Goal: Task Accomplishment & Management: Use online tool/utility

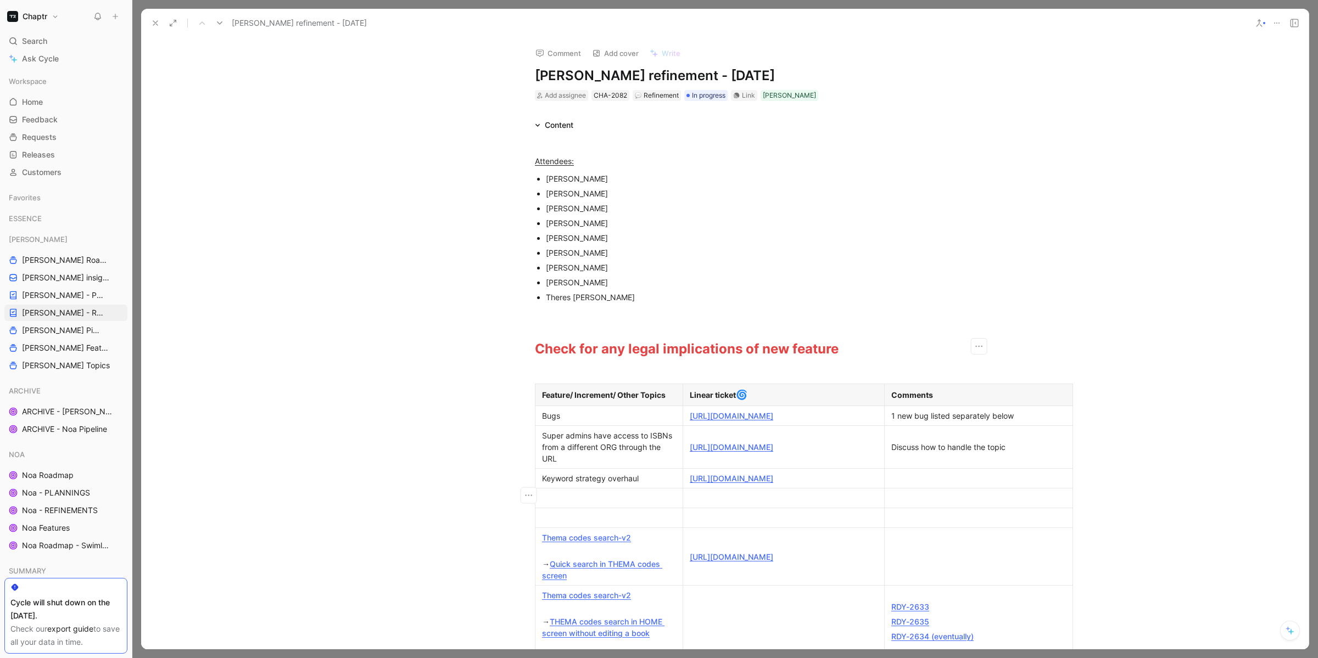
click at [554, 504] on div at bounding box center [609, 499] width 134 height 12
click at [526, 519] on icon "button" at bounding box center [528, 520] width 11 height 11
click at [514, 561] on span "Delete row" at bounding box center [527, 561] width 38 height 9
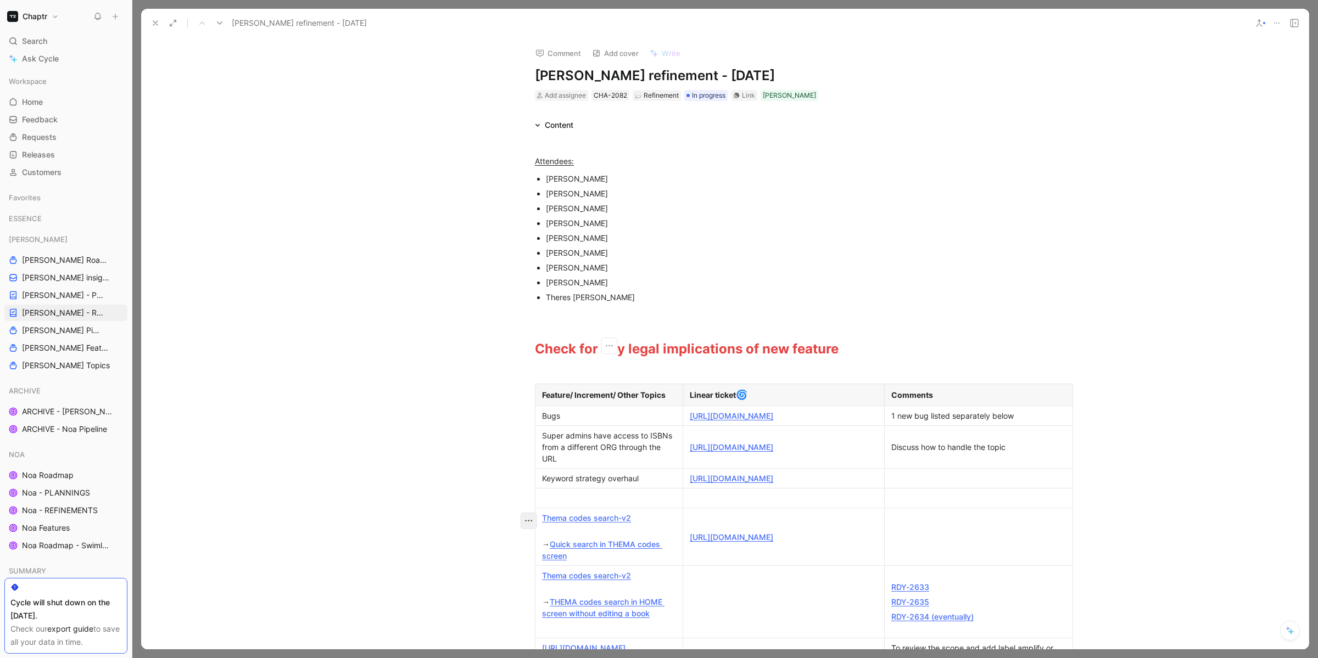
click at [529, 519] on icon "button" at bounding box center [528, 520] width 11 height 11
click at [516, 565] on span "Delete row" at bounding box center [527, 561] width 38 height 9
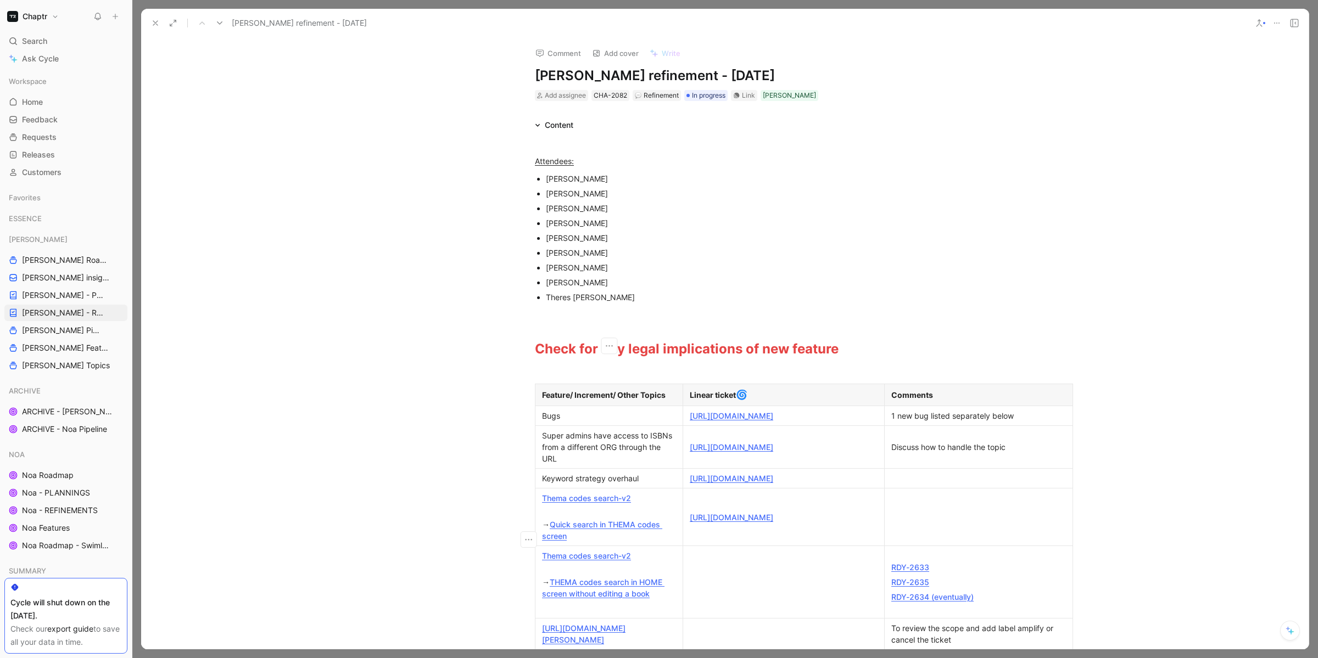
click at [158, 29] on button at bounding box center [155, 22] width 15 height 15
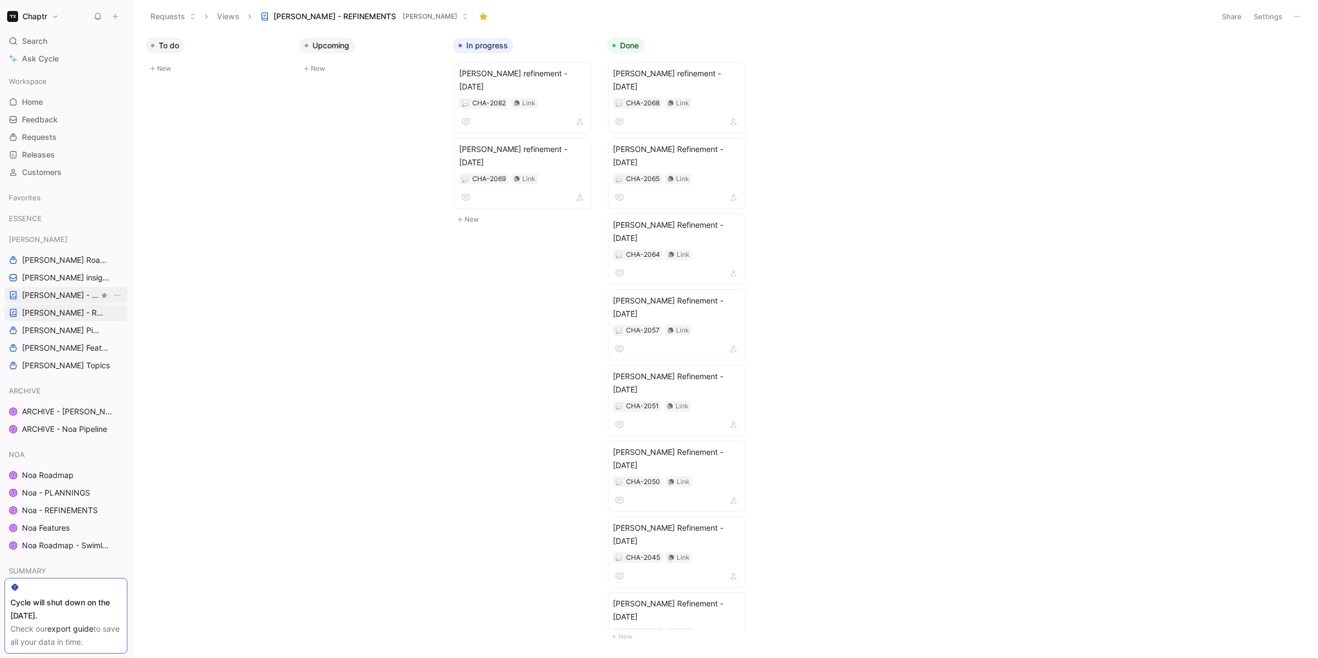
click at [75, 297] on span "[PERSON_NAME] - PLANNINGS" at bounding box center [60, 295] width 77 height 11
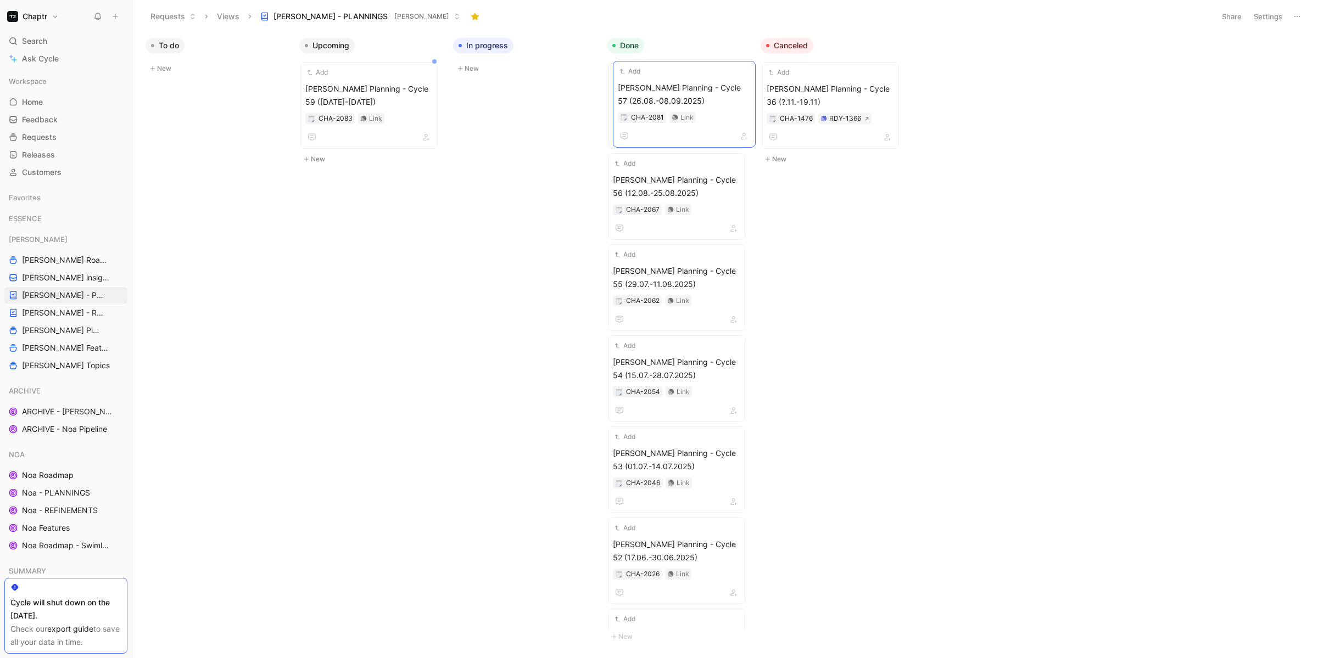
drag, startPoint x: 518, startPoint y: 90, endPoint x: 677, endPoint y: 89, distance: 158.7
drag, startPoint x: 398, startPoint y: 77, endPoint x: 457, endPoint y: 77, distance: 59.3
click at [533, 85] on span "Reedy Planning - Cycle 59 (09.09-22.09.2025)" at bounding box center [522, 95] width 127 height 26
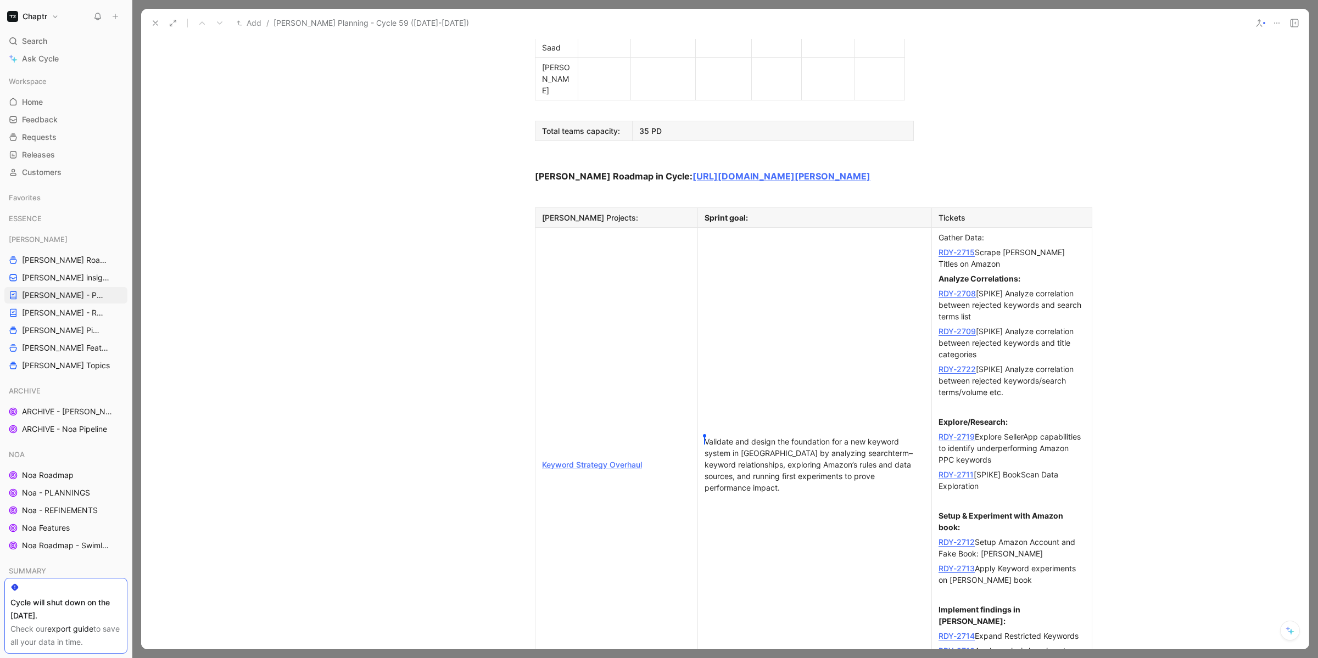
scroll to position [836, 0]
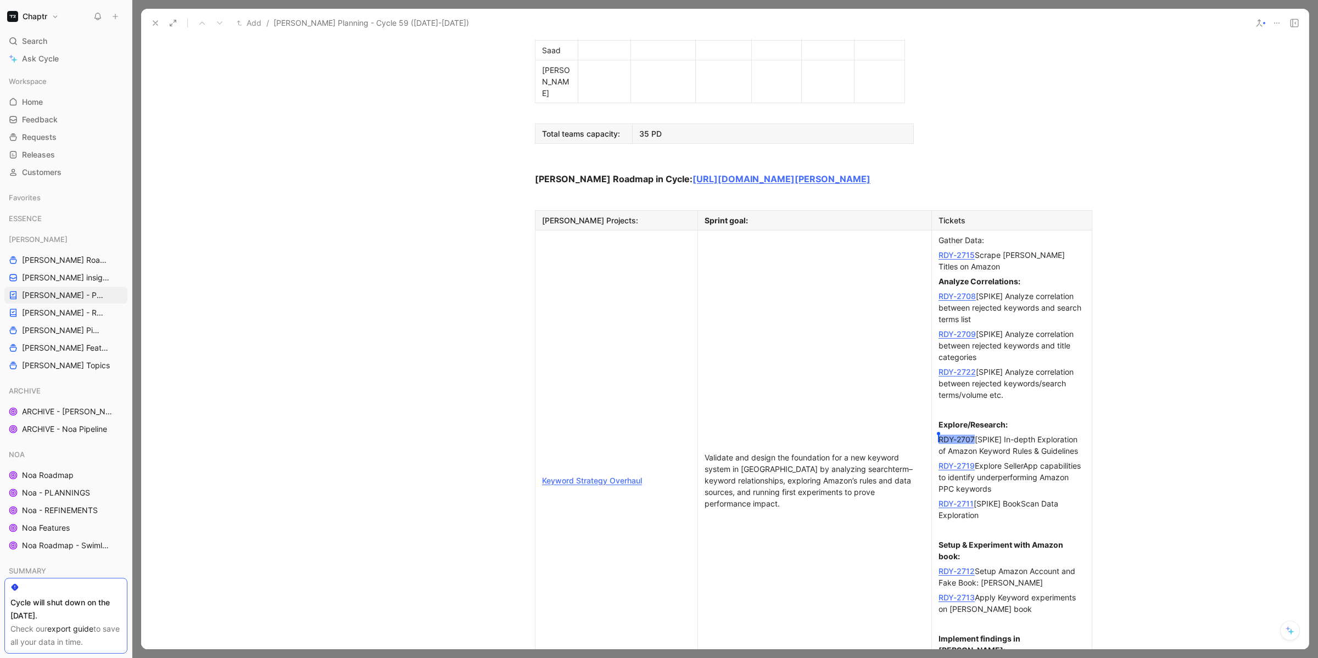
click at [880, 452] on div "Validate and design the foundation for a new keyword system in Reedy by analyzi…" at bounding box center [815, 481] width 220 height 58
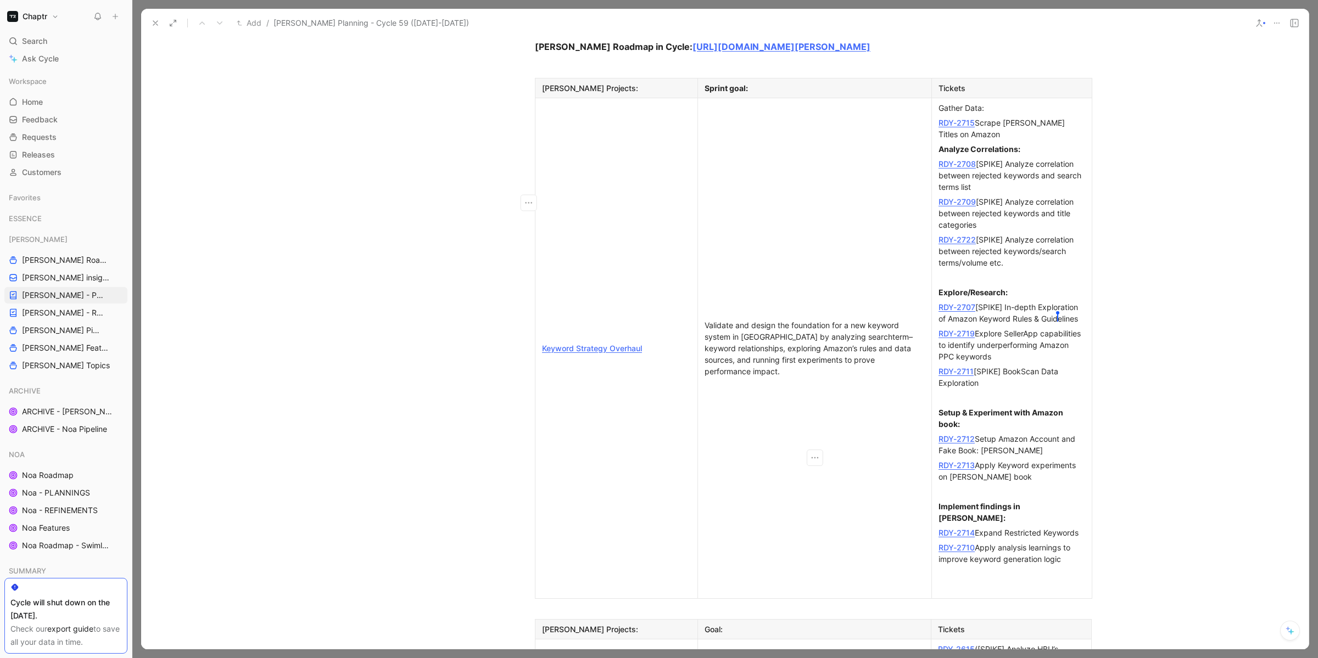
scroll to position [973, 0]
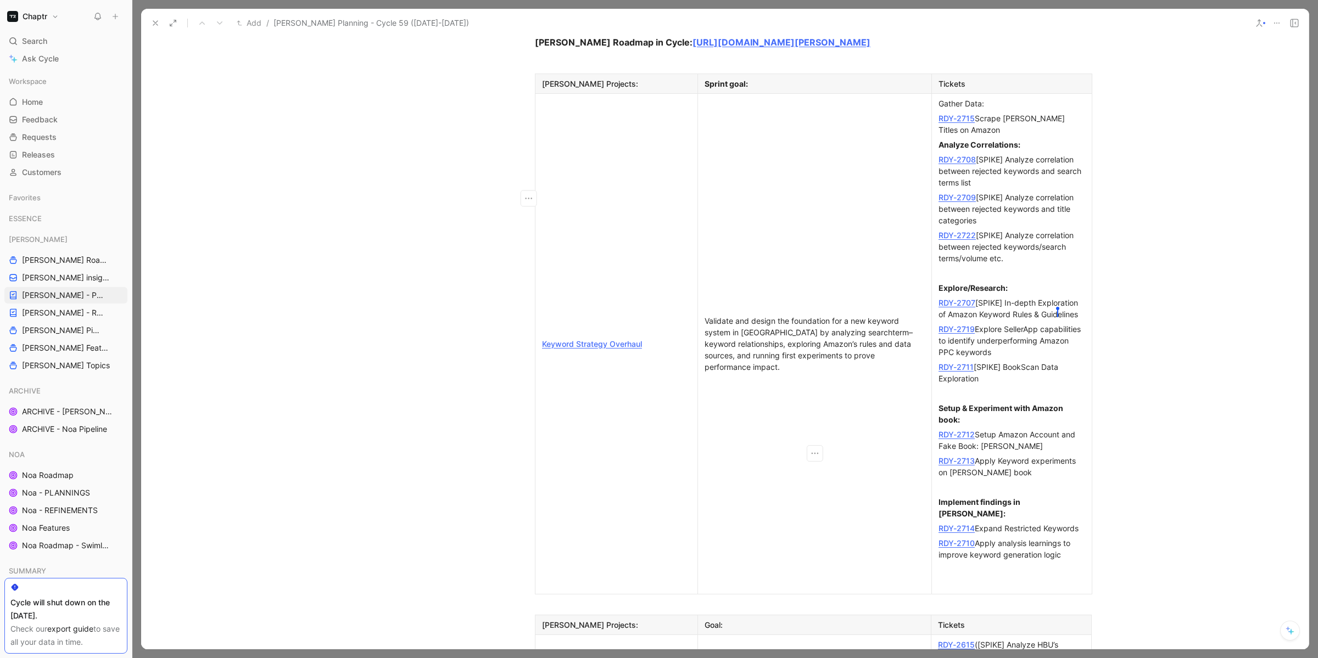
click at [949, 640] on link "RDY-2615" at bounding box center [956, 644] width 37 height 9
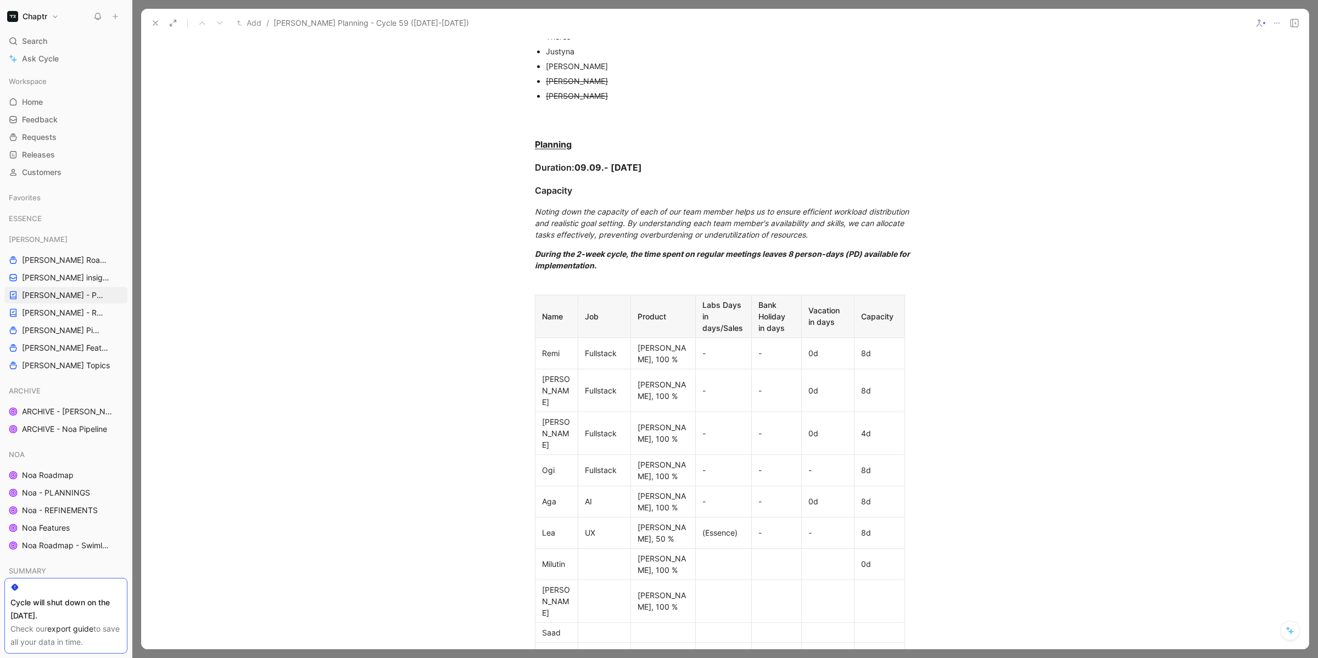
scroll to position [267, 0]
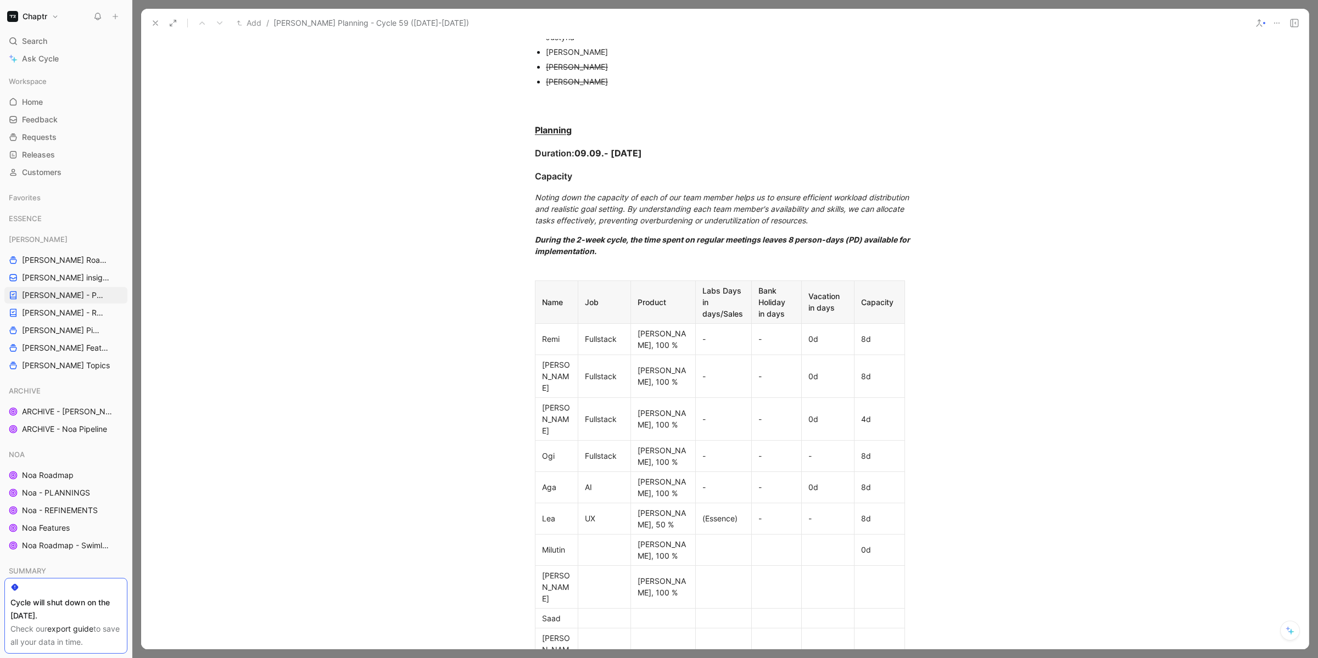
click at [873, 333] on div "8d" at bounding box center [879, 339] width 37 height 12
click at [812, 333] on div "0d" at bounding box center [827, 339] width 39 height 12
click at [886, 334] on div "8d" at bounding box center [879, 339] width 37 height 12
click at [864, 371] on div "8d" at bounding box center [879, 377] width 37 height 12
click at [873, 413] on div "4d" at bounding box center [879, 419] width 37 height 12
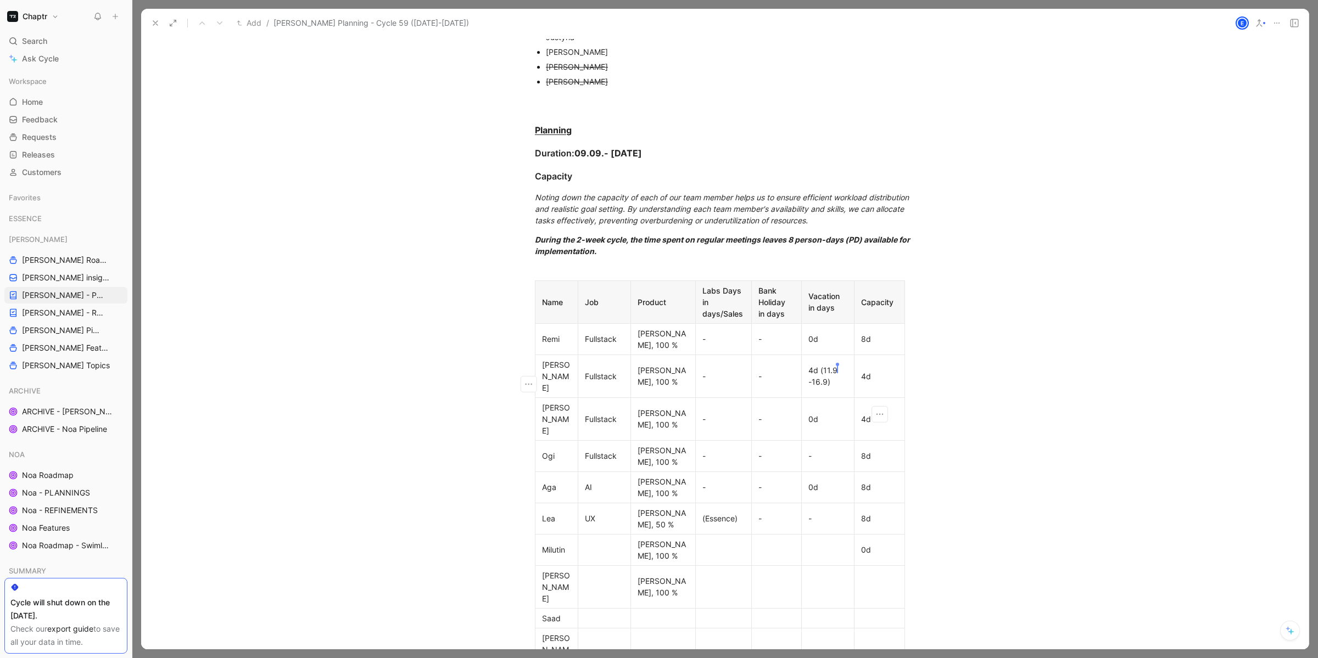
click at [842, 413] on div "0d" at bounding box center [827, 419] width 39 height 12
click at [868, 413] on div "4d" at bounding box center [879, 419] width 37 height 12
click at [829, 413] on div "0d" at bounding box center [827, 419] width 39 height 12
click at [826, 334] on div "0d" at bounding box center [827, 339] width 39 height 12
click at [835, 482] on div "0d" at bounding box center [827, 488] width 39 height 12
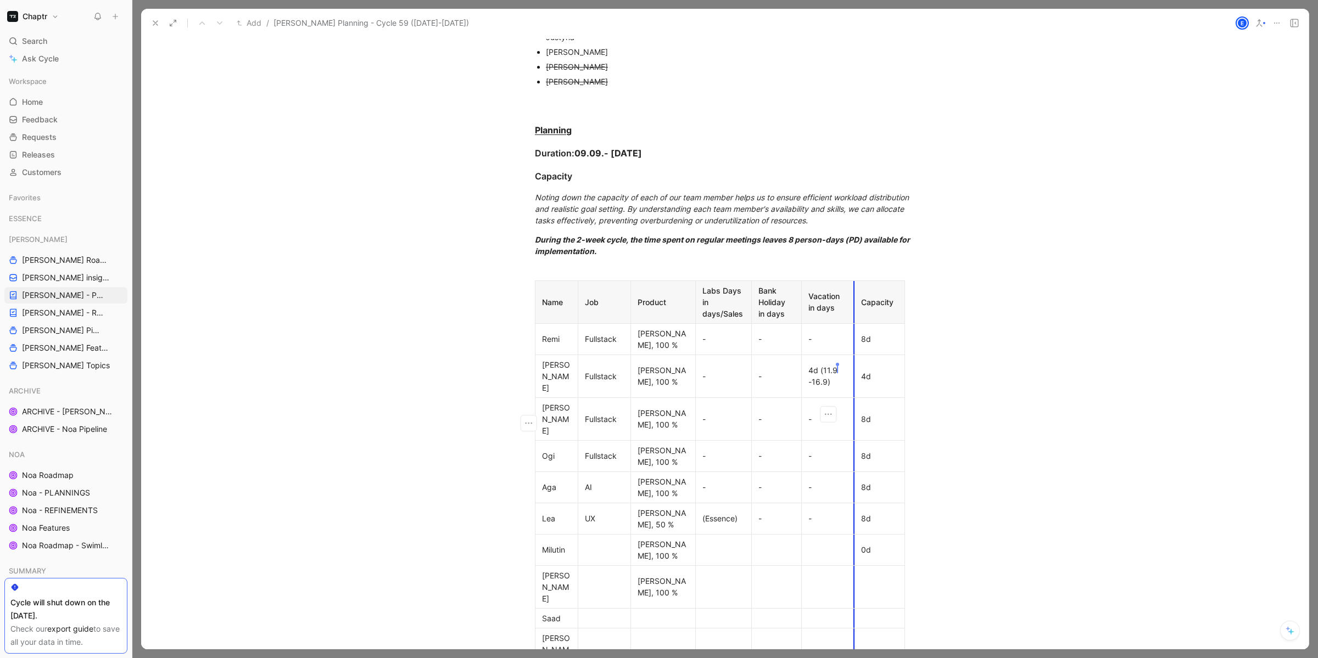
click at [829, 513] on div "-" at bounding box center [827, 519] width 39 height 12
click at [672, 507] on div "Reedy, 50 %" at bounding box center [663, 518] width 51 height 23
click at [826, 513] on div "-" at bounding box center [827, 519] width 39 height 12
click at [866, 513] on div "8d" at bounding box center [879, 519] width 37 height 12
click at [564, 613] on div "Saad" at bounding box center [556, 619] width 29 height 12
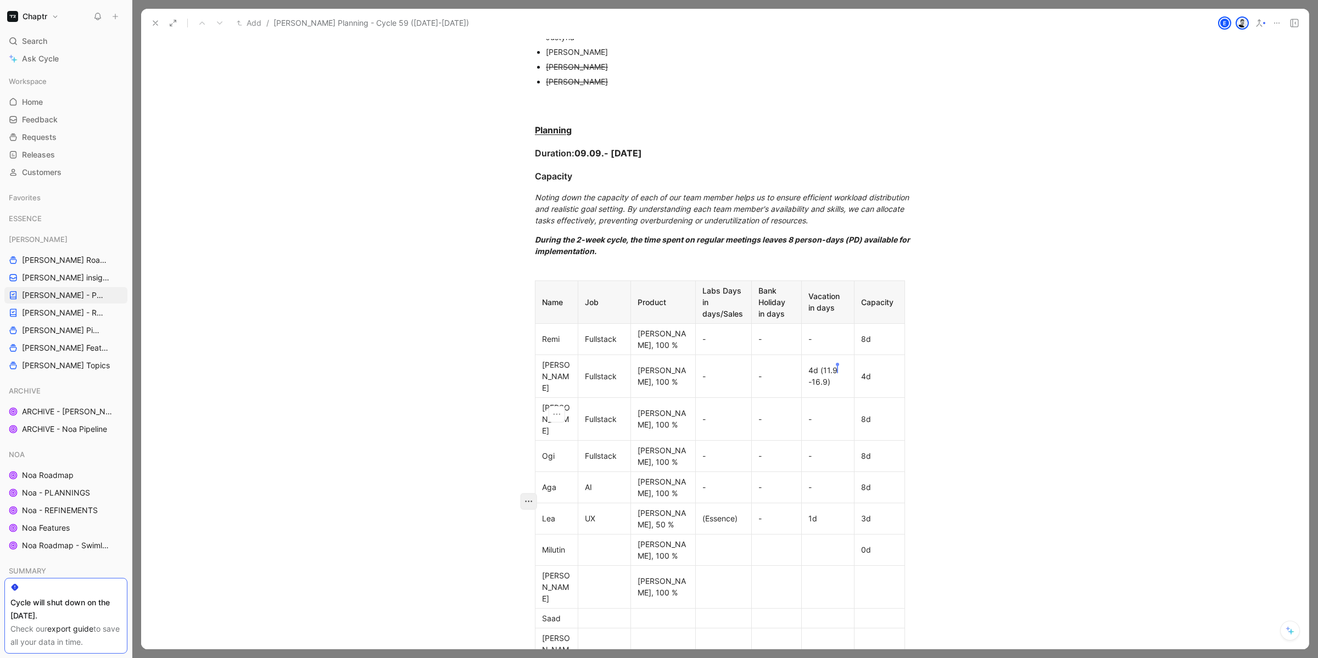
click at [531, 502] on icon "button" at bounding box center [528, 501] width 11 height 11
click at [529, 523] on span "Add row below" at bounding box center [535, 525] width 54 height 9
click at [554, 633] on div at bounding box center [556, 639] width 29 height 12
click at [648, 644] on div at bounding box center [663, 650] width 51 height 12
click at [869, 582] on div at bounding box center [879, 588] width 37 height 12
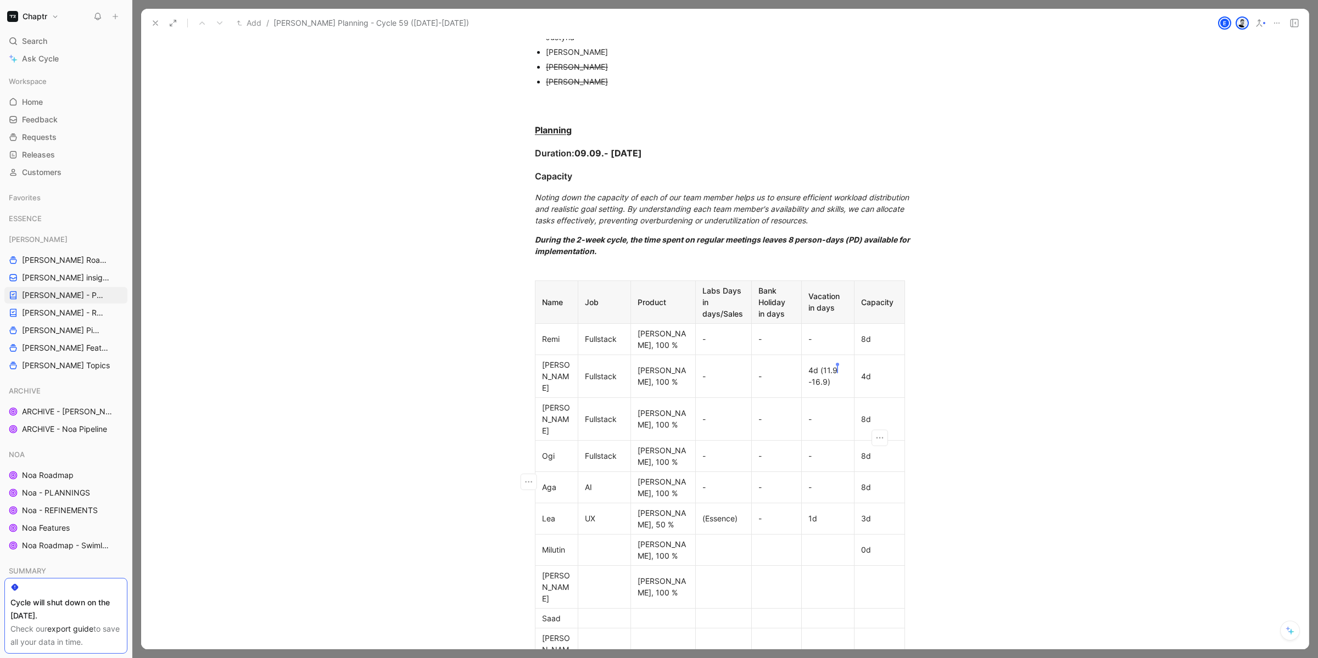
click at [867, 544] on div "0d" at bounding box center [879, 550] width 37 height 12
click at [867, 582] on div at bounding box center [879, 588] width 37 height 12
click at [868, 613] on div at bounding box center [879, 619] width 37 height 12
click at [876, 644] on div at bounding box center [879, 650] width 37 height 12
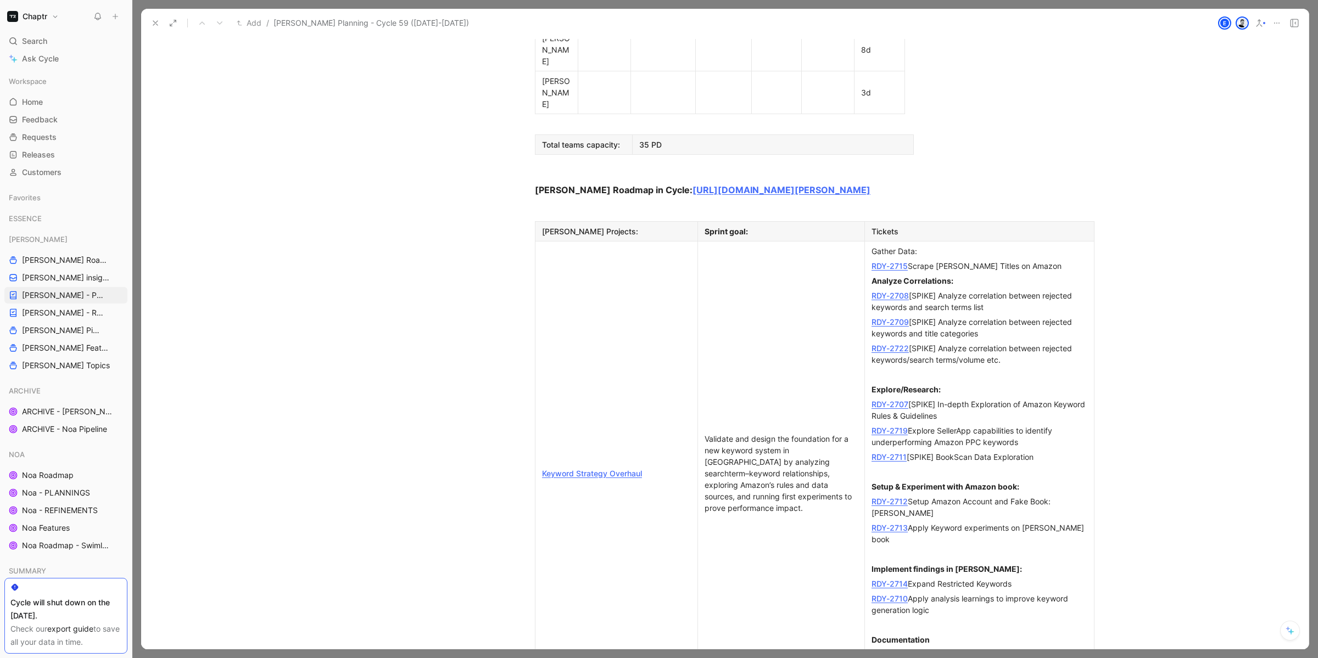
scroll to position [1044, 0]
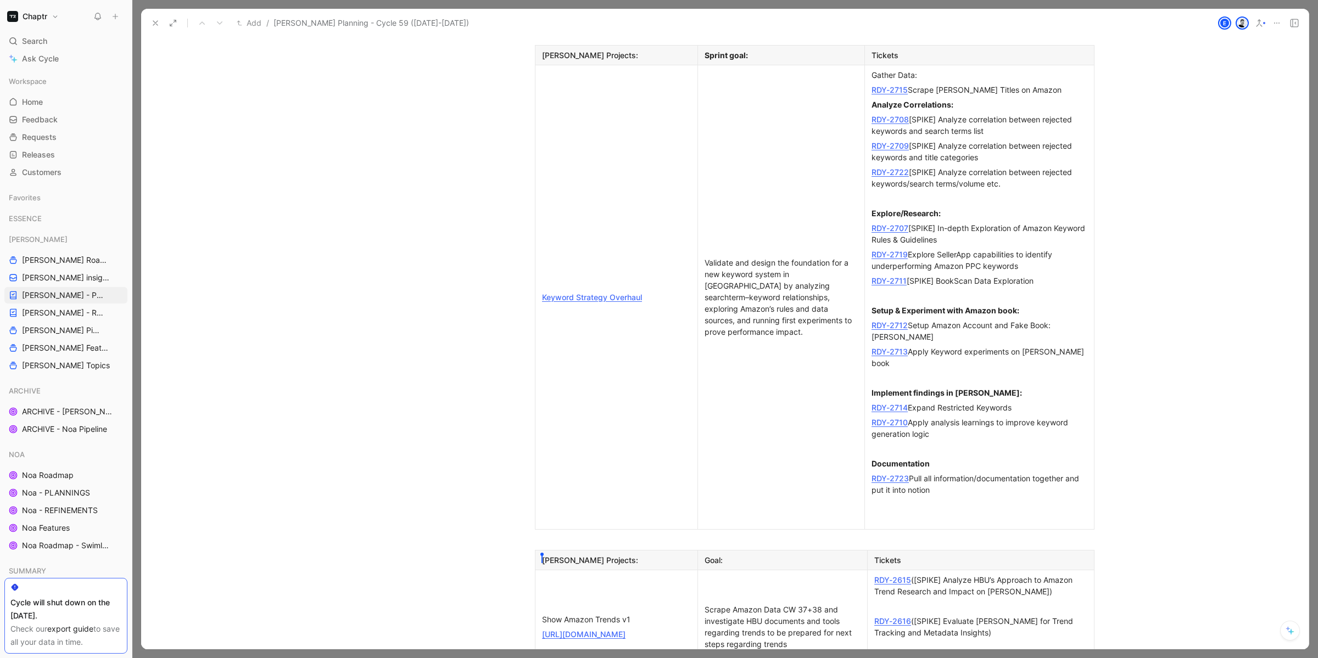
click at [797, 604] on div "Scrape Amazon Data CW 37+38 and investigate HBU documents and tools regarding t…" at bounding box center [783, 627] width 156 height 46
click at [888, 617] on link "RDY-2616" at bounding box center [892, 621] width 37 height 9
click at [899, 575] on link "RDY-2615" at bounding box center [892, 579] width 37 height 9
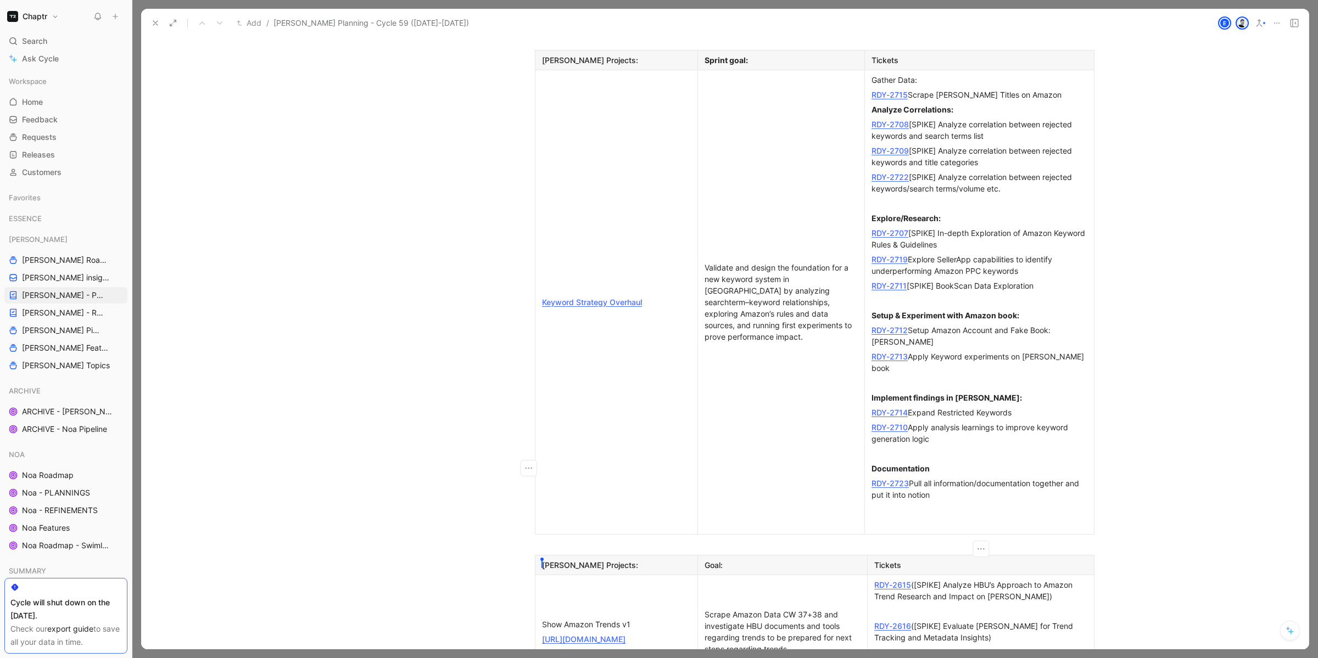
click at [159, 21] on icon at bounding box center [155, 23] width 9 height 9
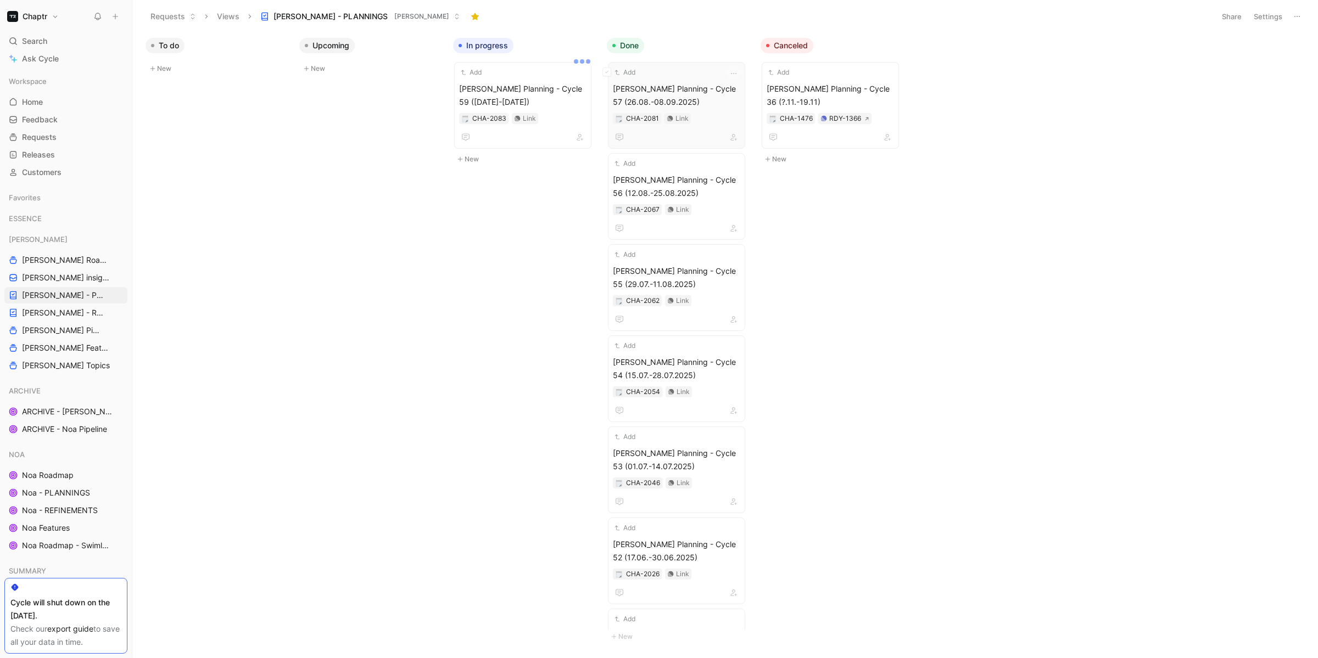
click at [657, 87] on span "Reedy Planning - Cycle 57 (26.08.-08.09.2025)" at bounding box center [676, 95] width 127 height 26
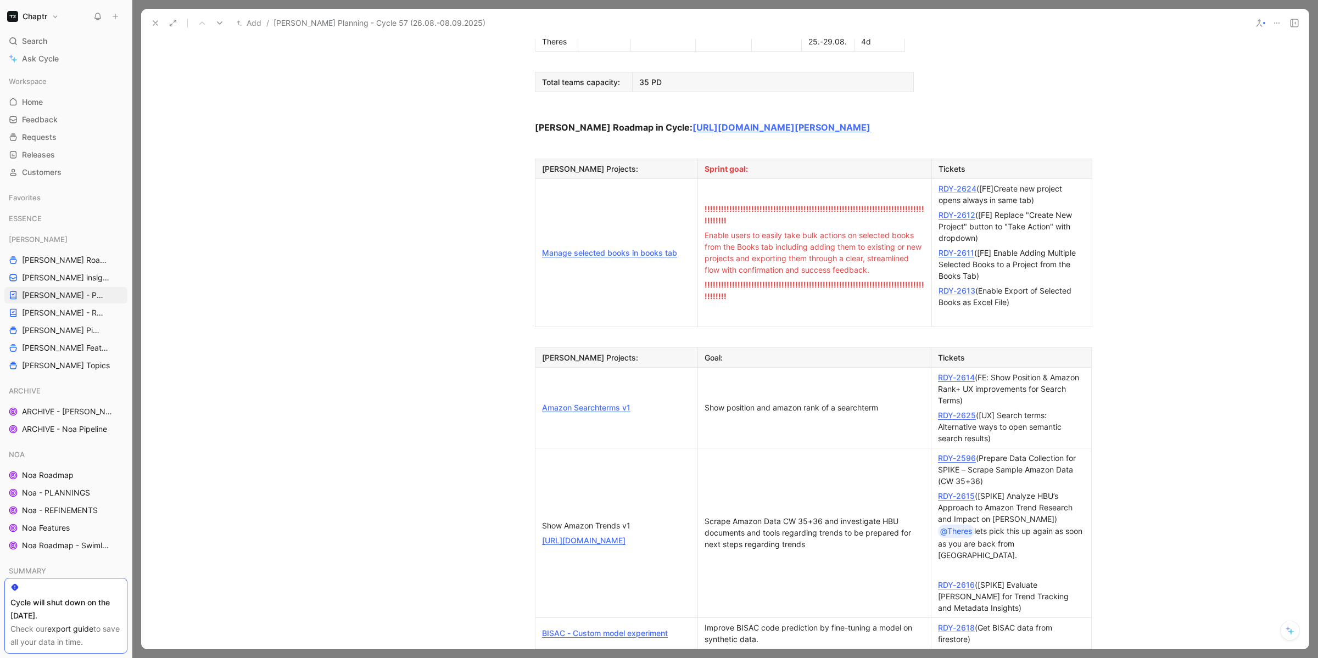
scroll to position [792, 0]
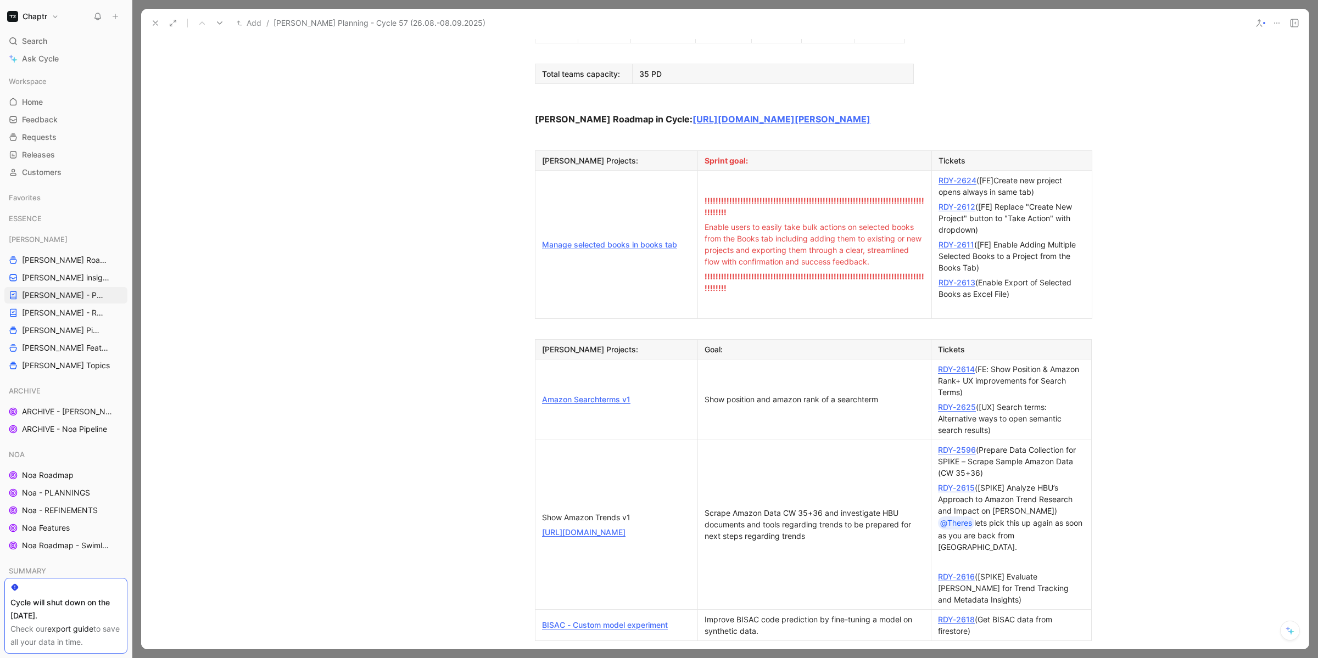
click at [1035, 482] on div "RDY-2615 ([SPIKE] Analyze HBU’s Approach to Amazon Trend Research and Impact on…" at bounding box center [1011, 517] width 147 height 71
click at [963, 483] on link "RDY-2615" at bounding box center [956, 487] width 37 height 9
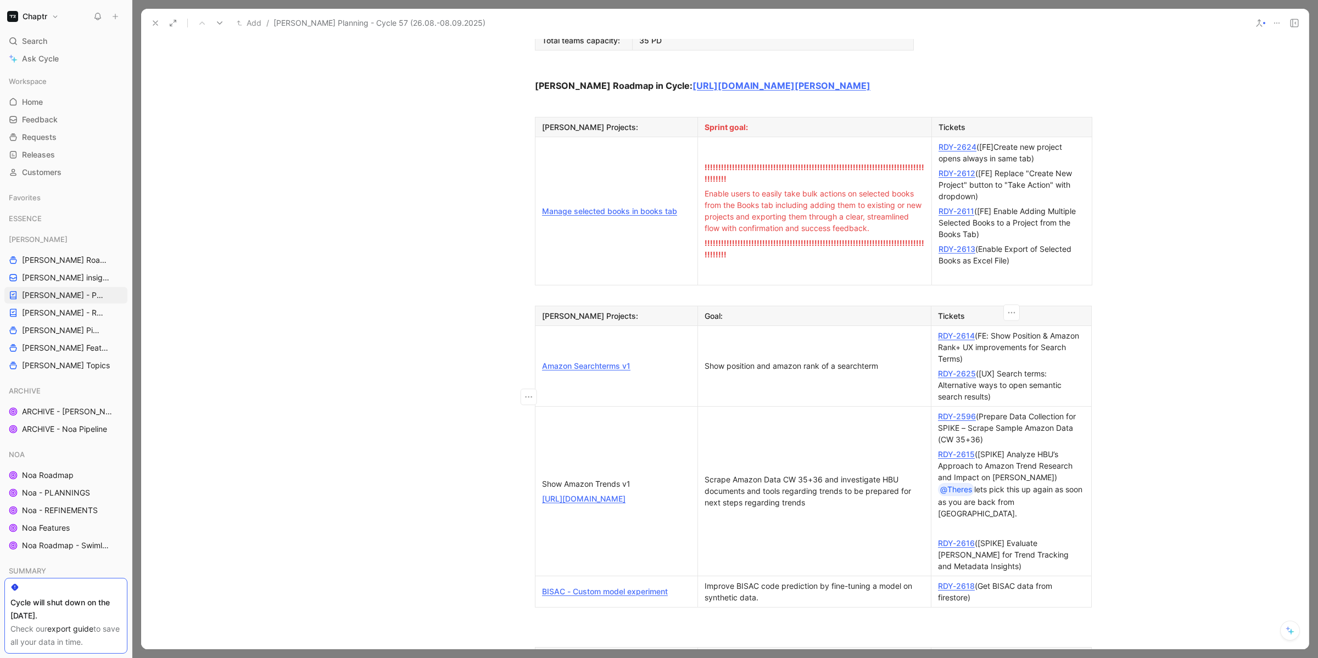
scroll to position [761, 0]
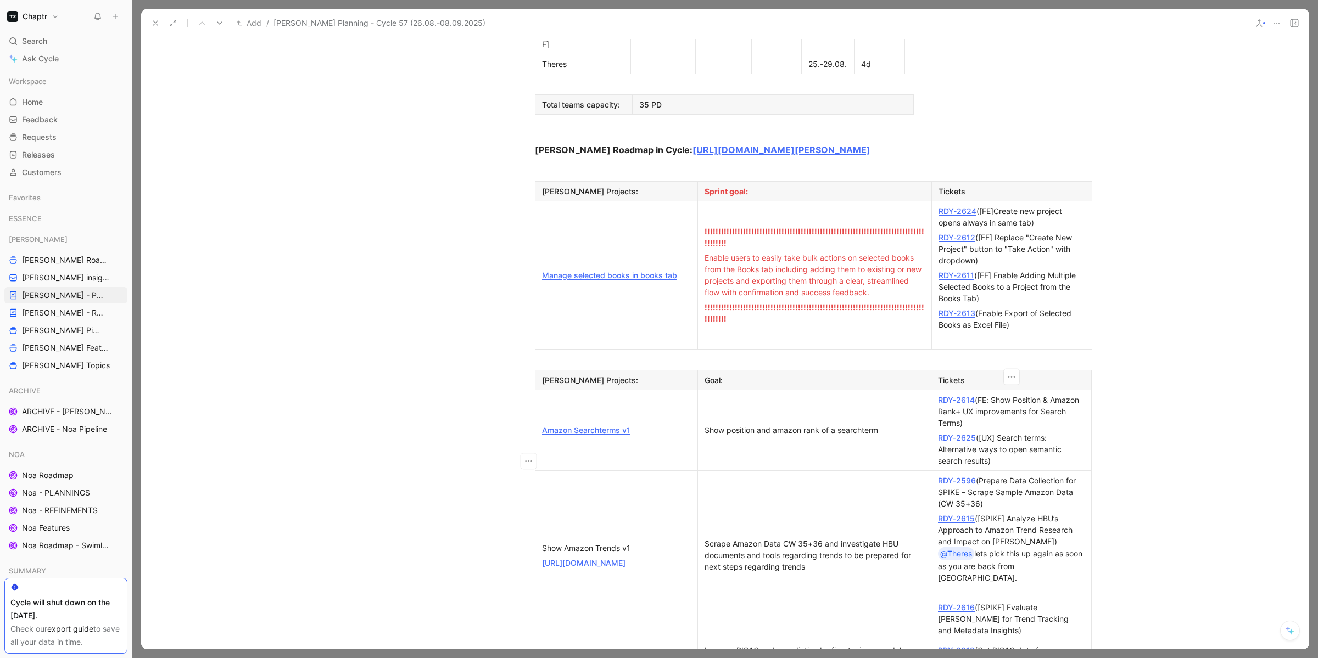
click at [147, 14] on div "Add / Reedy Planning - Cycle 57 (26.08.-08.09.2025)" at bounding box center [697, 23] width 1100 height 18
click at [154, 22] on use at bounding box center [155, 23] width 4 height 4
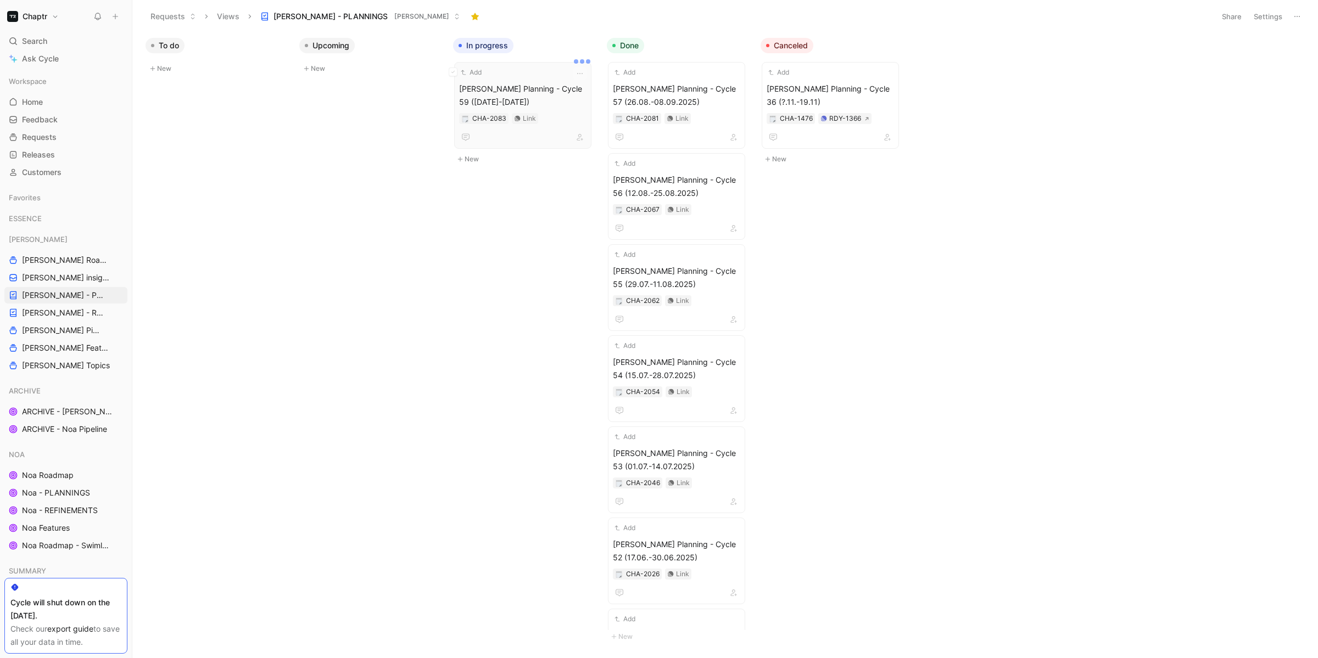
click at [530, 82] on span "Reedy Planning - Cycle 59 (09.09-22.09.2025)" at bounding box center [522, 95] width 127 height 26
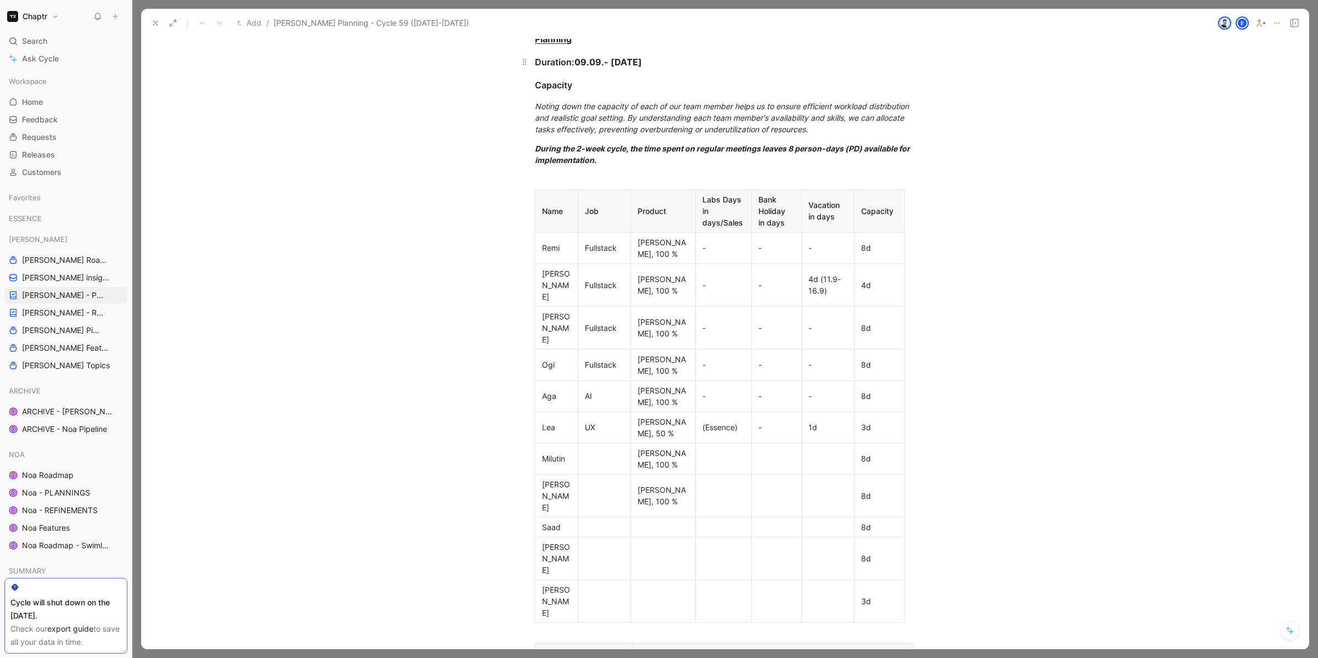
scroll to position [355, 0]
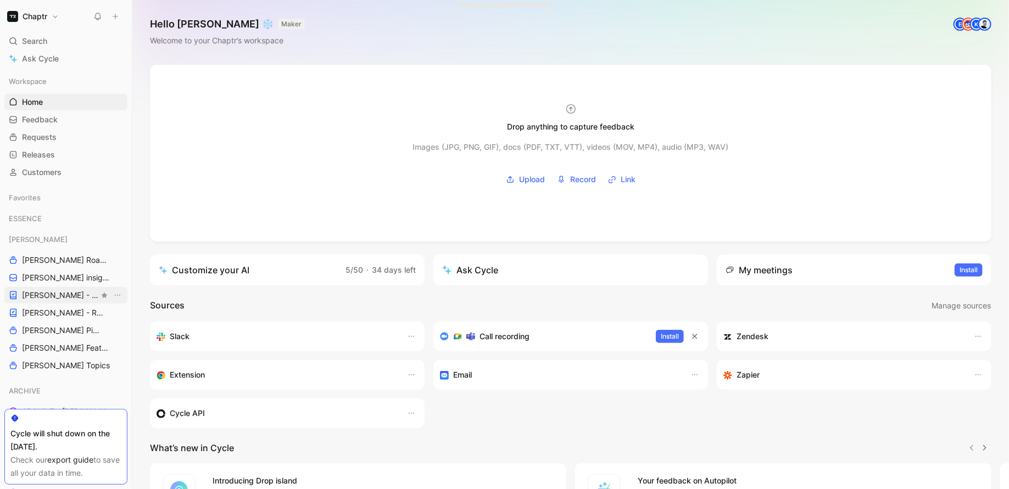
click at [60, 297] on span "[PERSON_NAME] - PLANNINGS" at bounding box center [60, 295] width 77 height 11
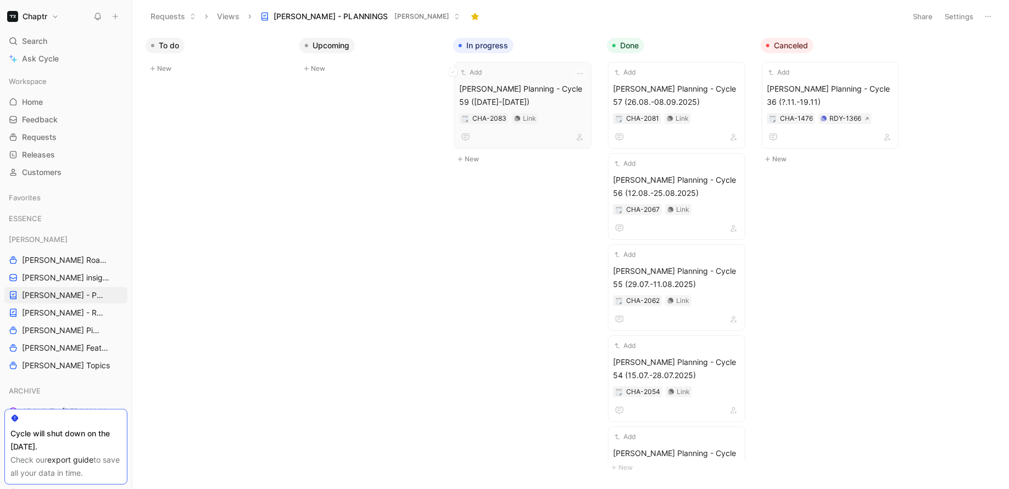
click at [513, 90] on span "[PERSON_NAME] Planning - Cycle 59 ([DATE]-[DATE])" at bounding box center [522, 95] width 127 height 26
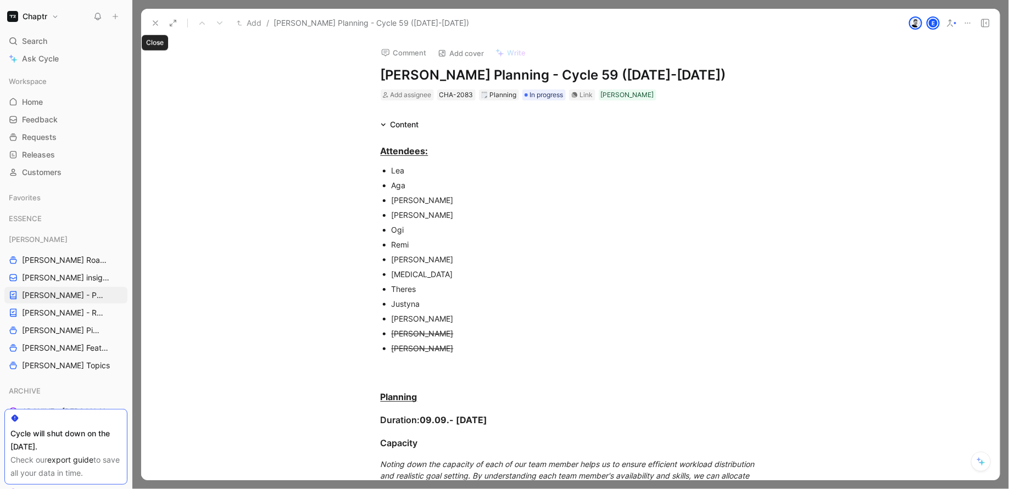
click at [156, 23] on use at bounding box center [155, 23] width 4 height 4
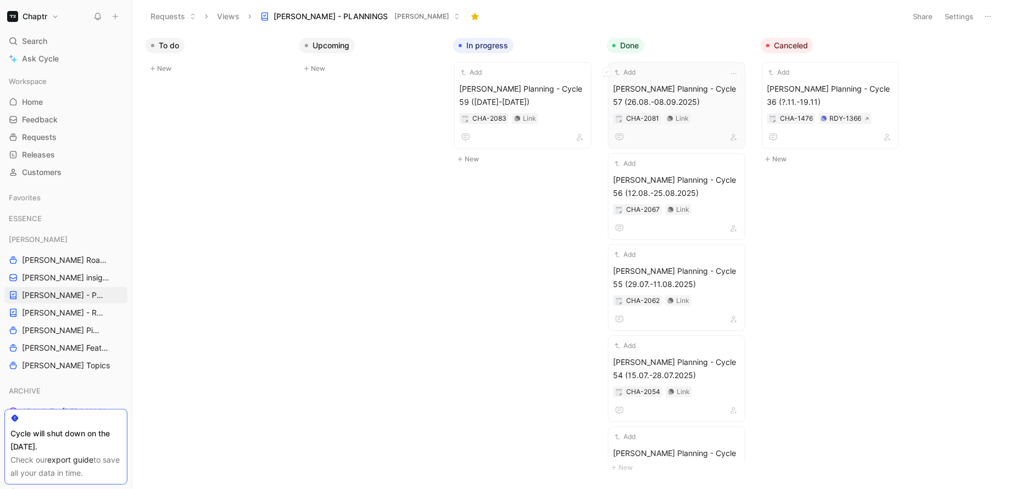
click at [662, 88] on span "Reedy Planning - Cycle 57 (26.08.-08.09.2025)" at bounding box center [676, 95] width 127 height 26
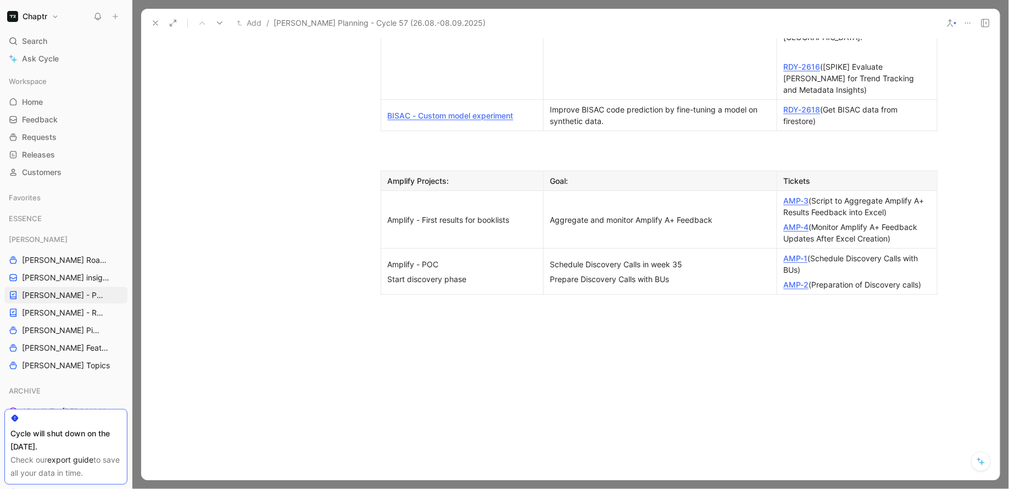
scroll to position [1314, 0]
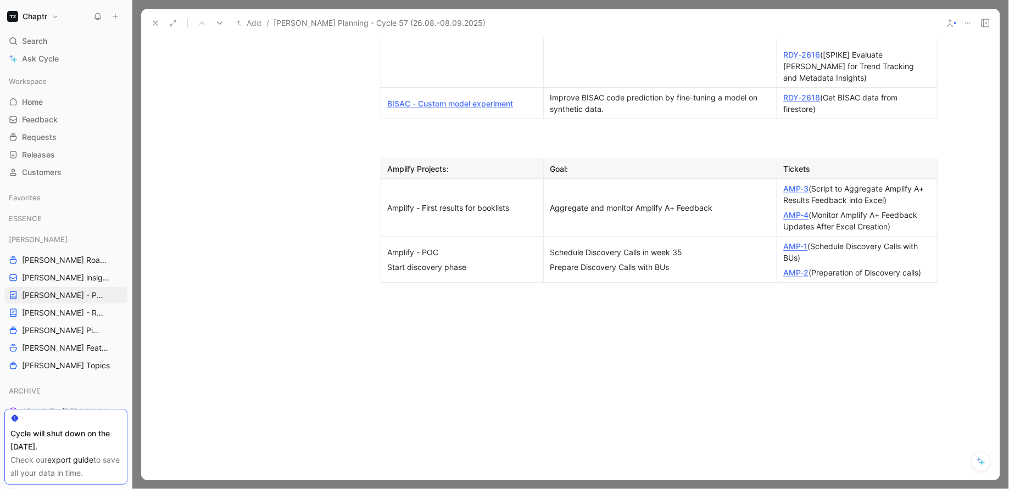
click at [155, 28] on button at bounding box center [155, 22] width 15 height 15
